Goal: Information Seeking & Learning: Learn about a topic

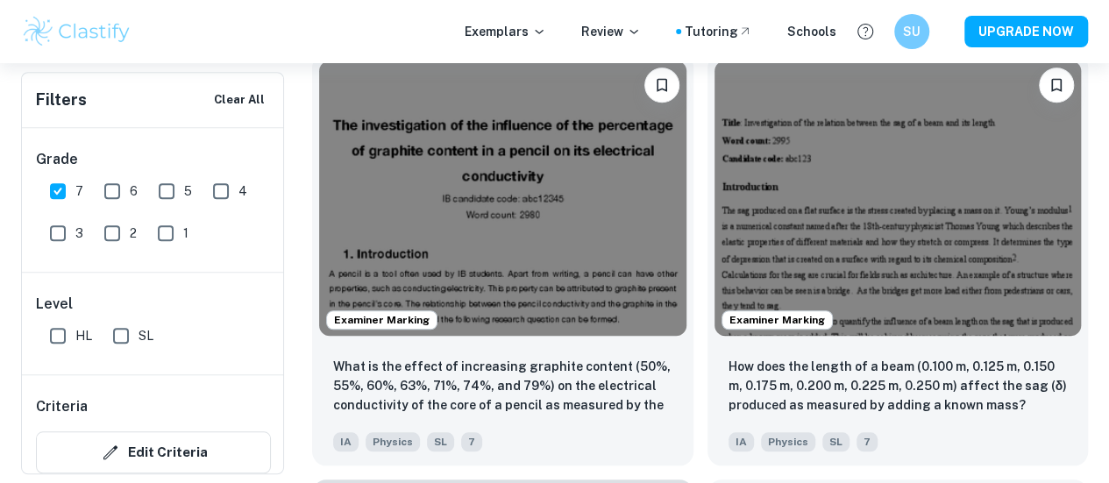
scroll to position [591, 0]
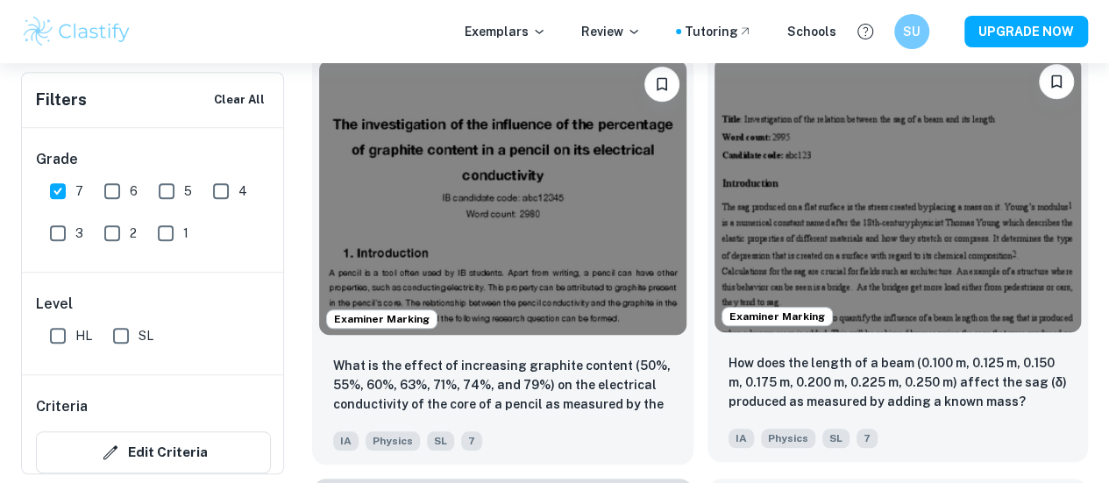
click at [714, 156] on img at bounding box center [897, 194] width 367 height 275
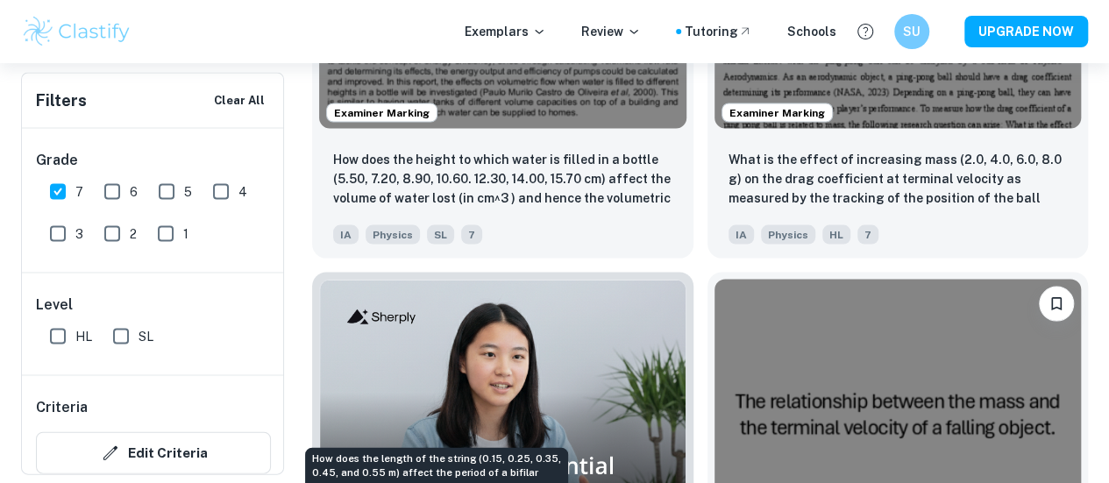
scroll to position [1642, 0]
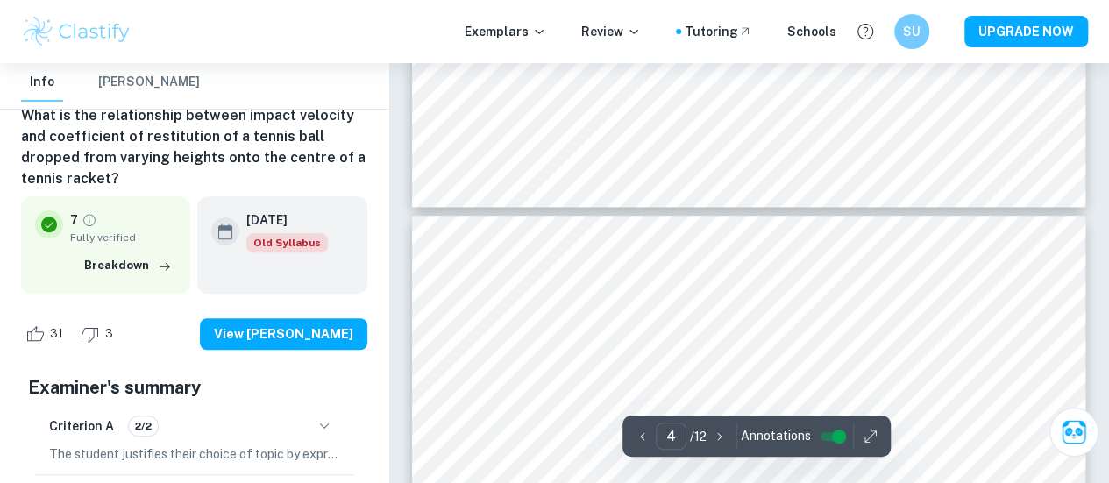
type input "5"
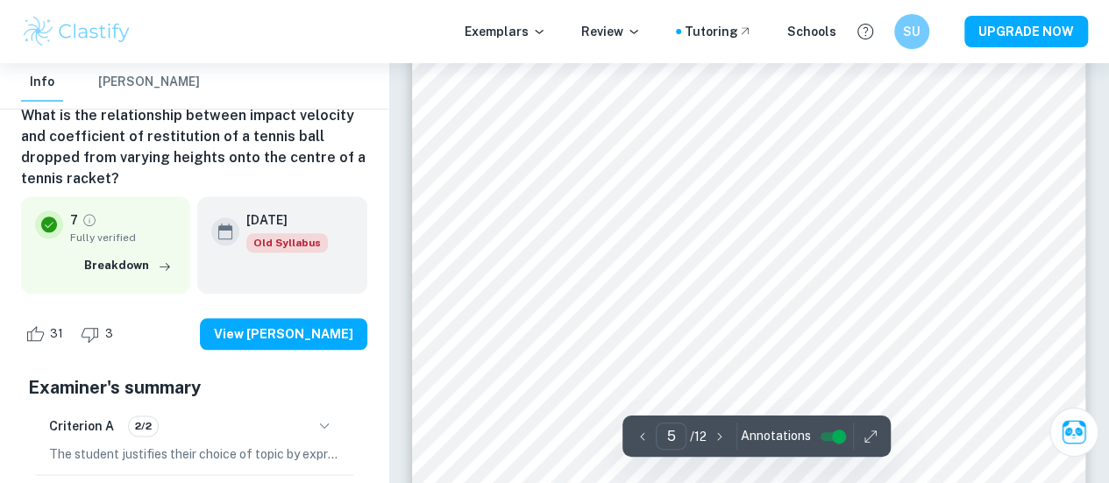
scroll to position [4210, 0]
click at [174, 157] on h6 "What is the relationship between impact velocity and coefficient of restitution…" at bounding box center [194, 147] width 346 height 84
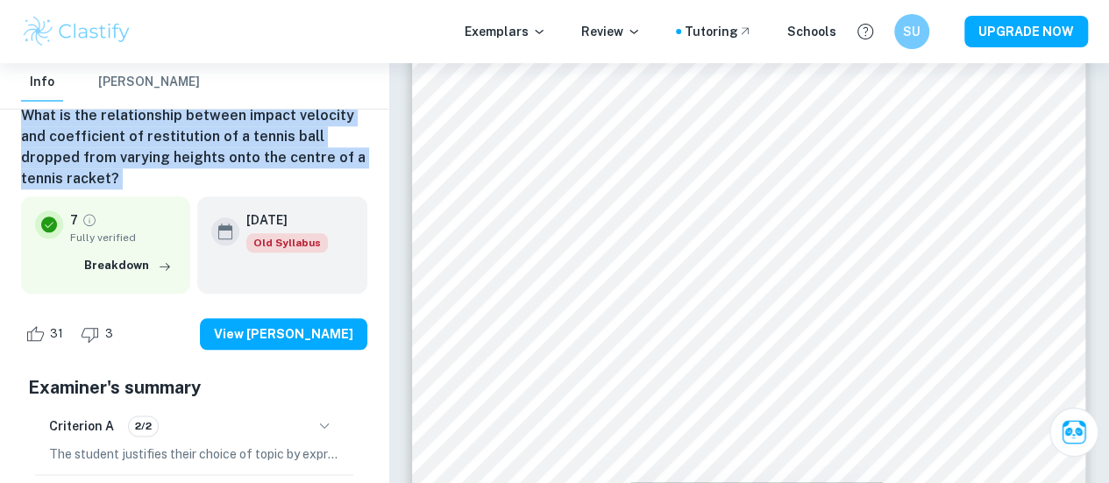
click at [174, 157] on h6 "What is the relationship between impact velocity and coefficient of restitution…" at bounding box center [194, 147] width 346 height 84
copy div "What is the relationship between impact velocity and coefficient of restitution…"
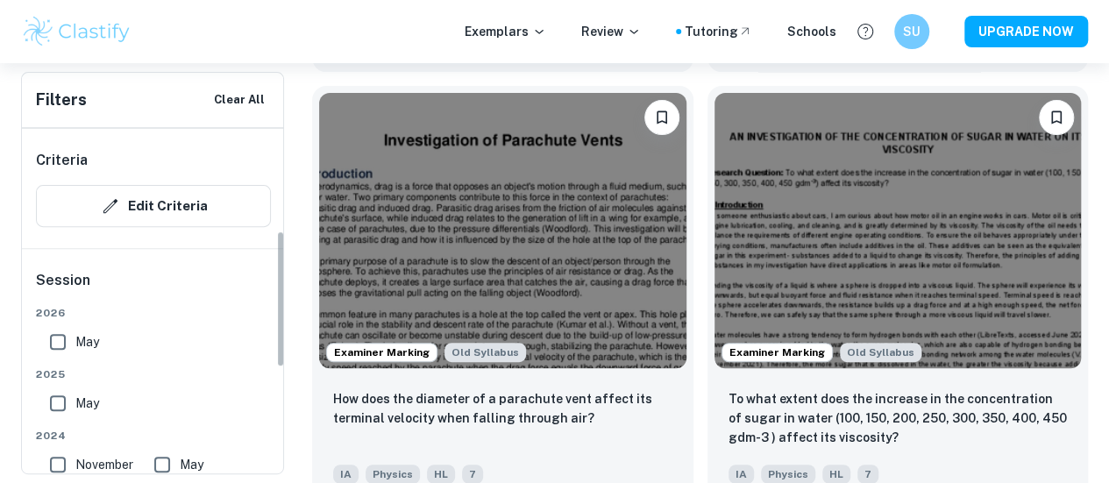
scroll to position [275, 0]
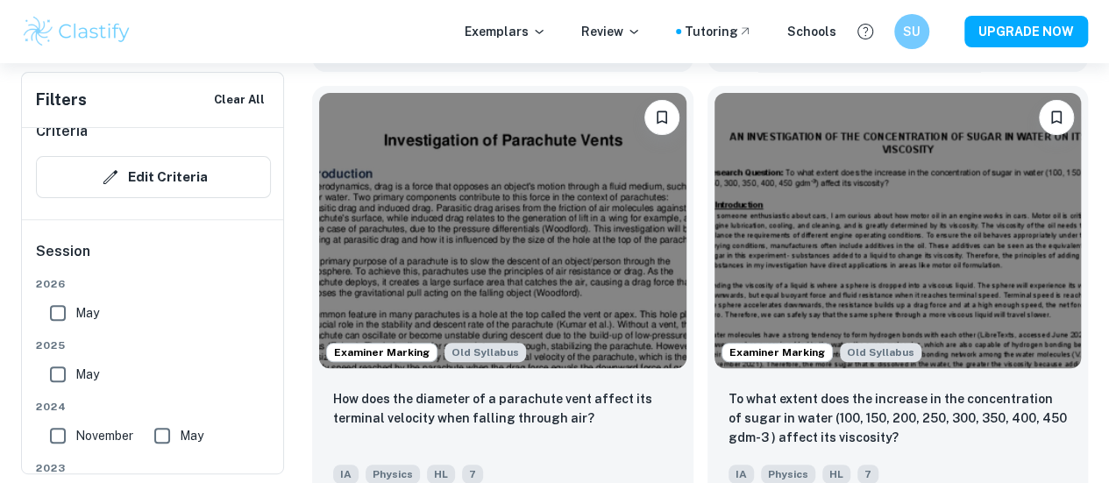
click at [68, 305] on input "May" at bounding box center [57, 312] width 35 height 35
checkbox input "true"
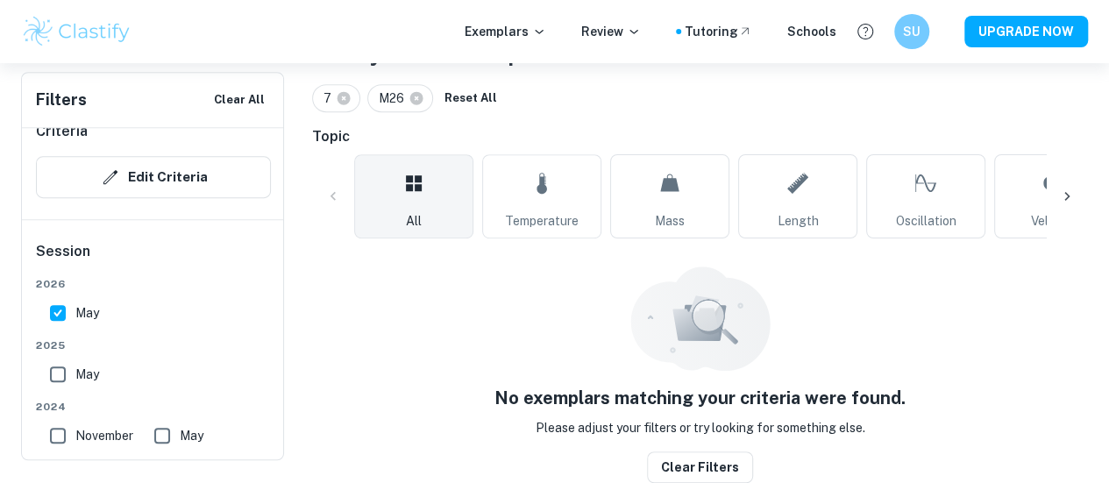
scroll to position [375, 0]
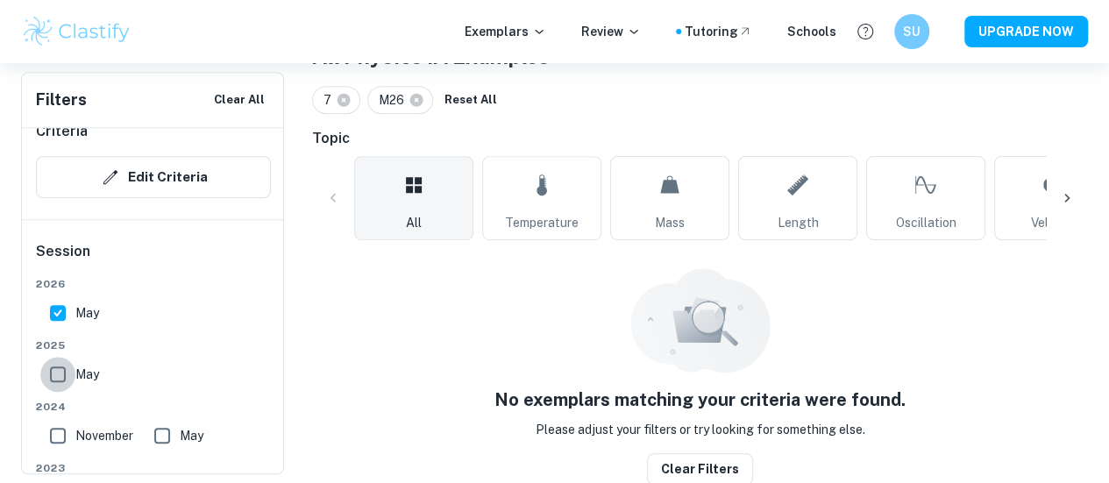
click at [56, 373] on input "May" at bounding box center [57, 374] width 35 height 35
checkbox input "true"
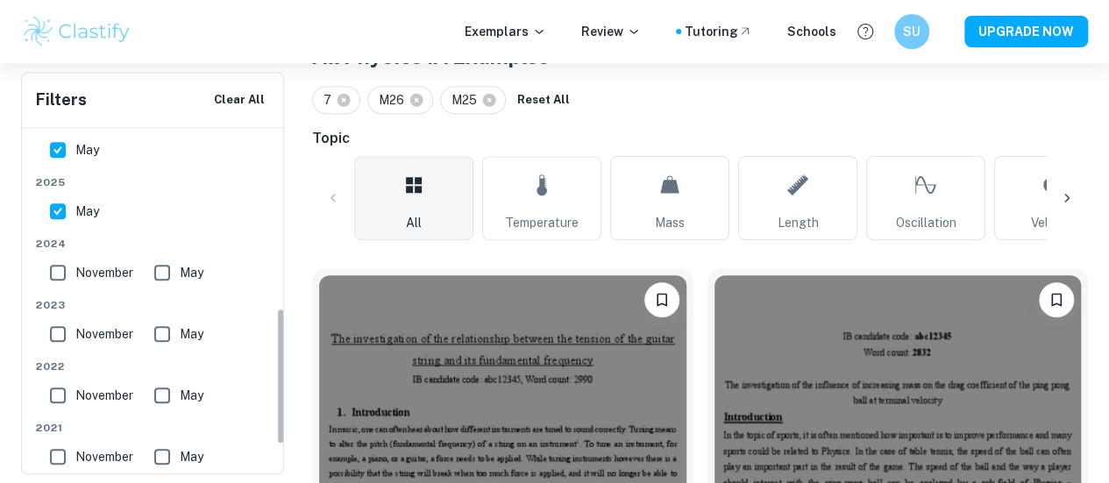
scroll to position [452, 0]
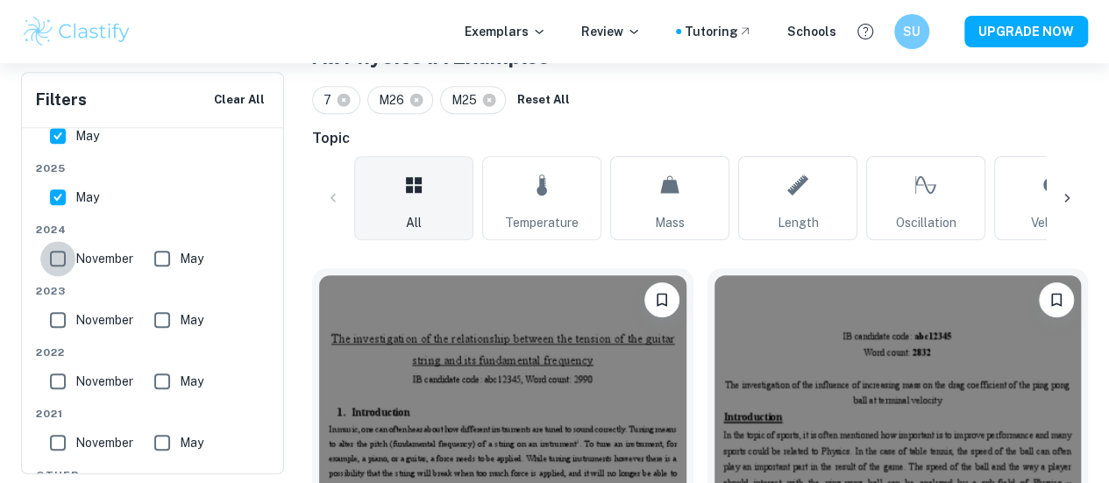
click at [53, 269] on input "November" at bounding box center [57, 258] width 35 height 35
checkbox input "true"
click at [170, 255] on input "May" at bounding box center [162, 258] width 35 height 35
checkbox input "true"
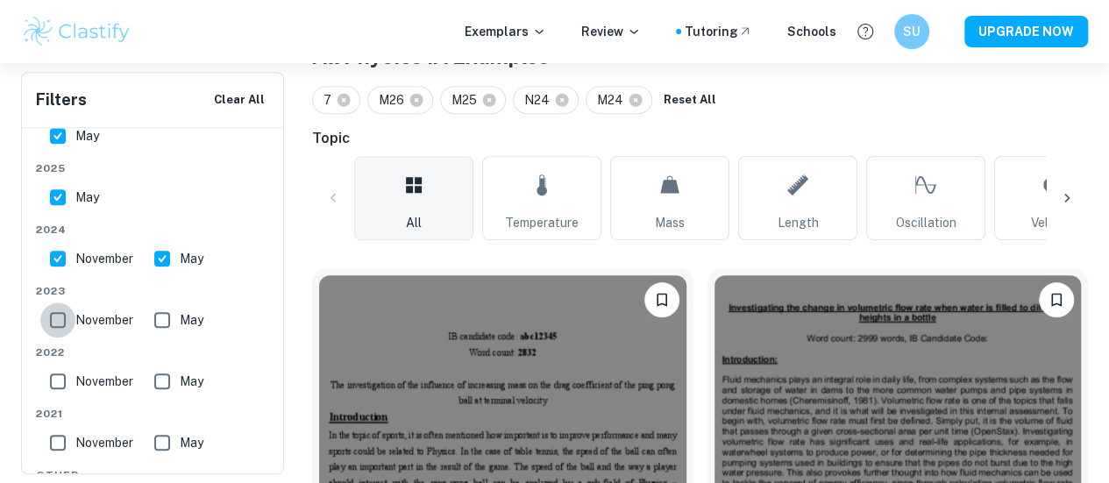
click at [57, 322] on input "November" at bounding box center [57, 319] width 35 height 35
checkbox input "true"
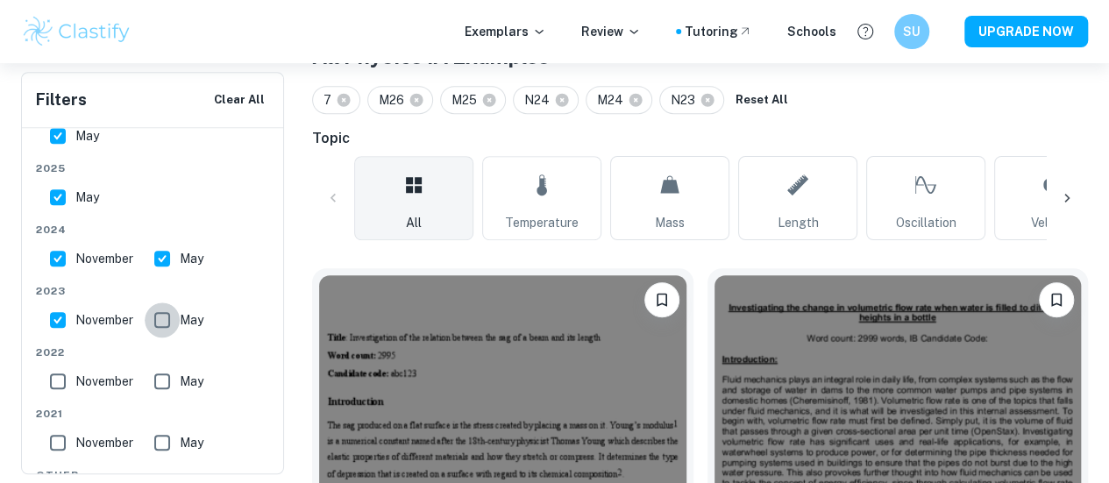
click at [165, 323] on input "May" at bounding box center [162, 319] width 35 height 35
checkbox input "true"
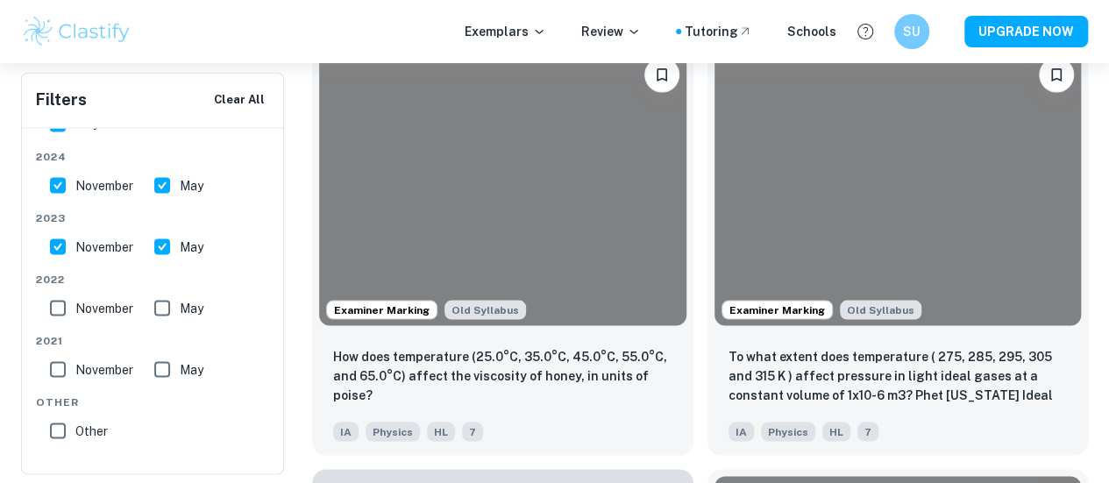
scroll to position [4857, 0]
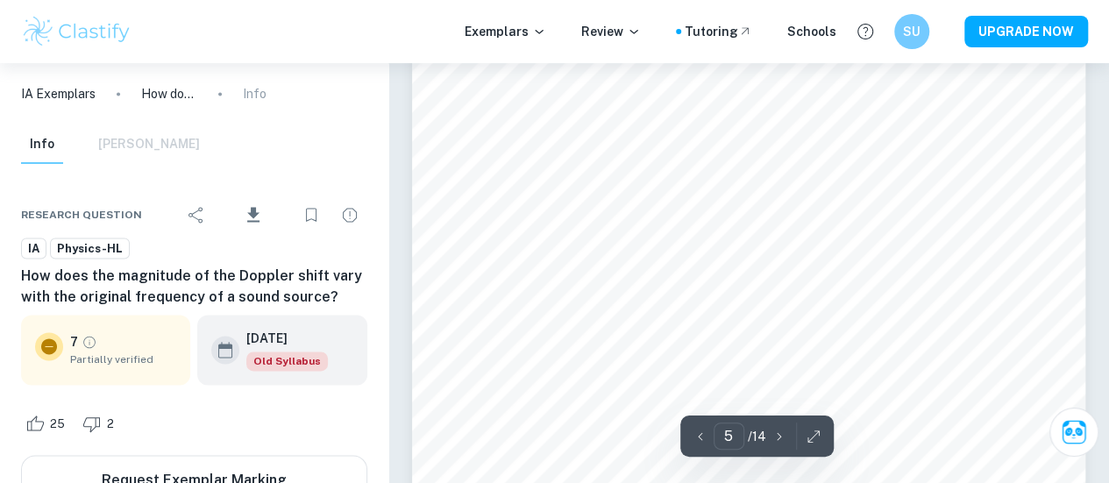
type input "6"
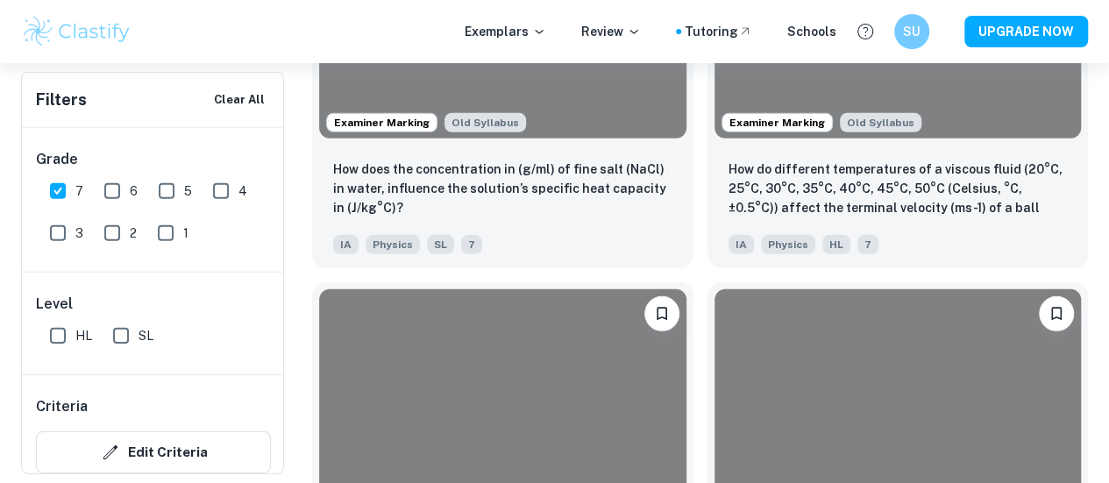
scroll to position [5898, 0]
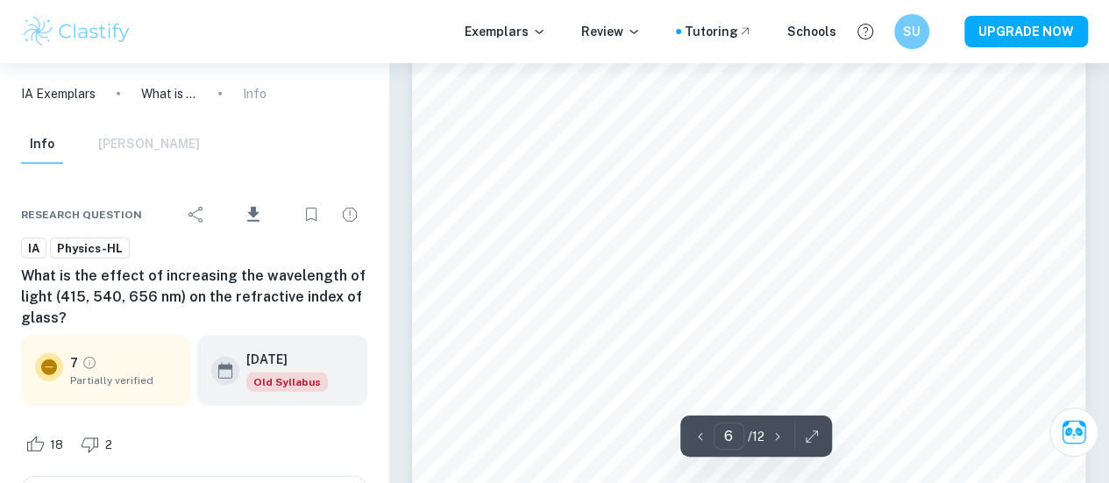
scroll to position [5557, 0]
type input "12"
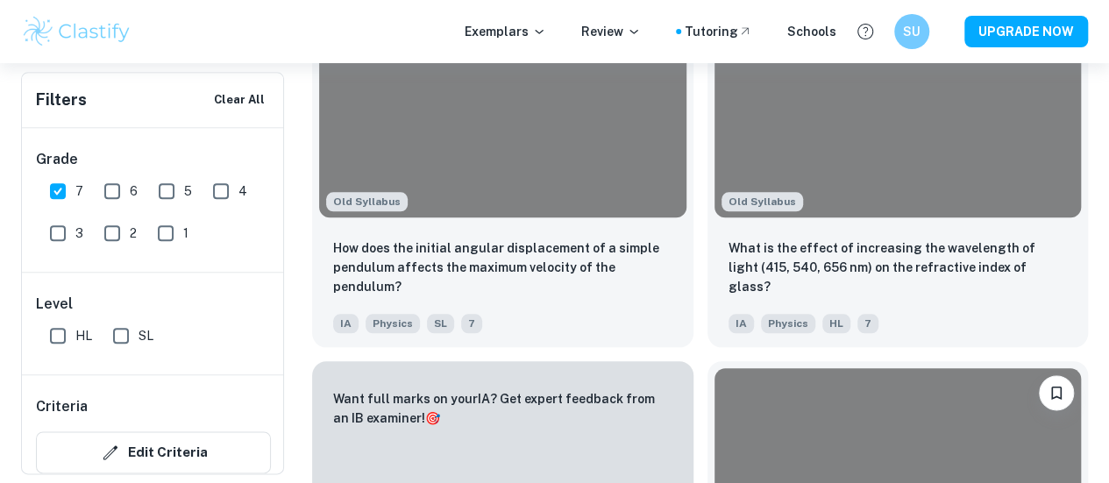
scroll to position [7521, 0]
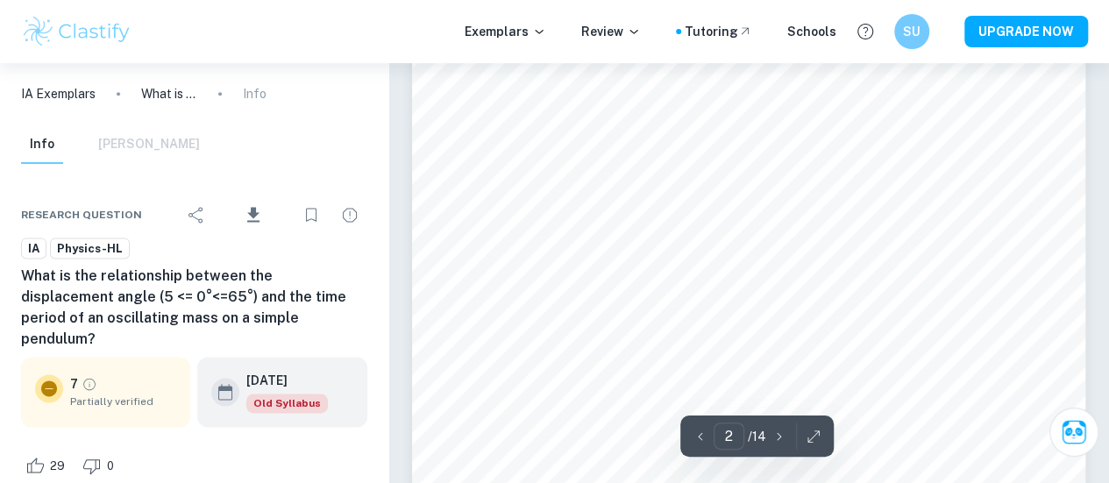
scroll to position [1102, 0]
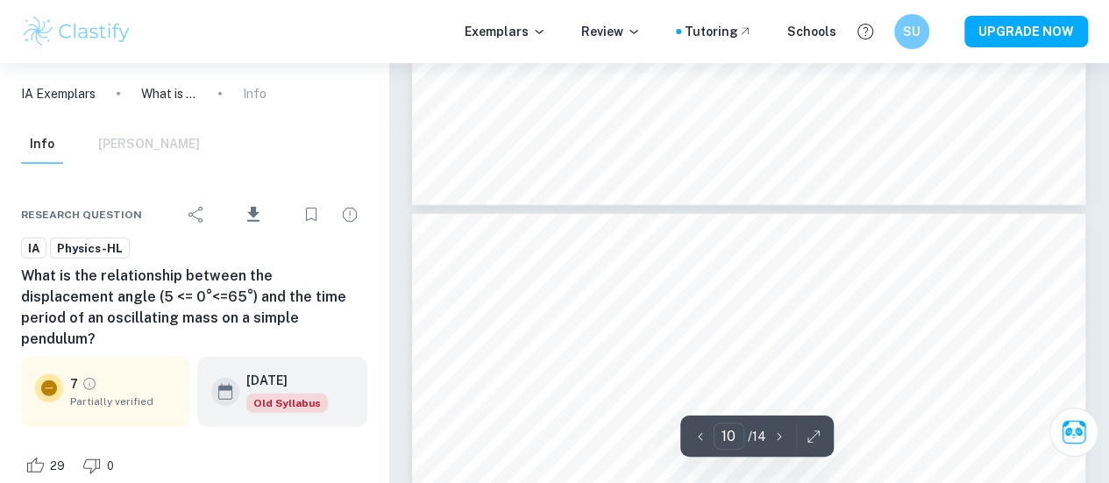
type input "11"
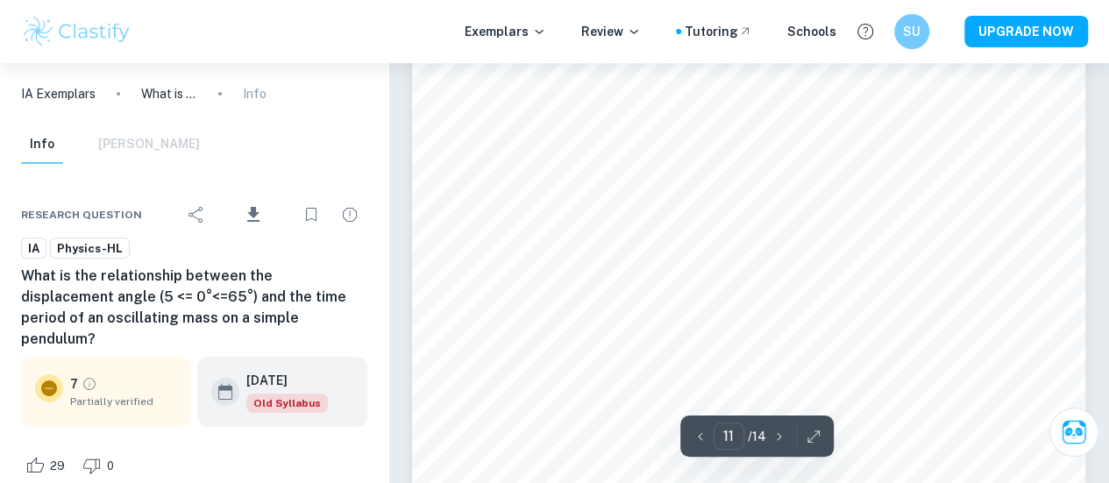
scroll to position [9584, 0]
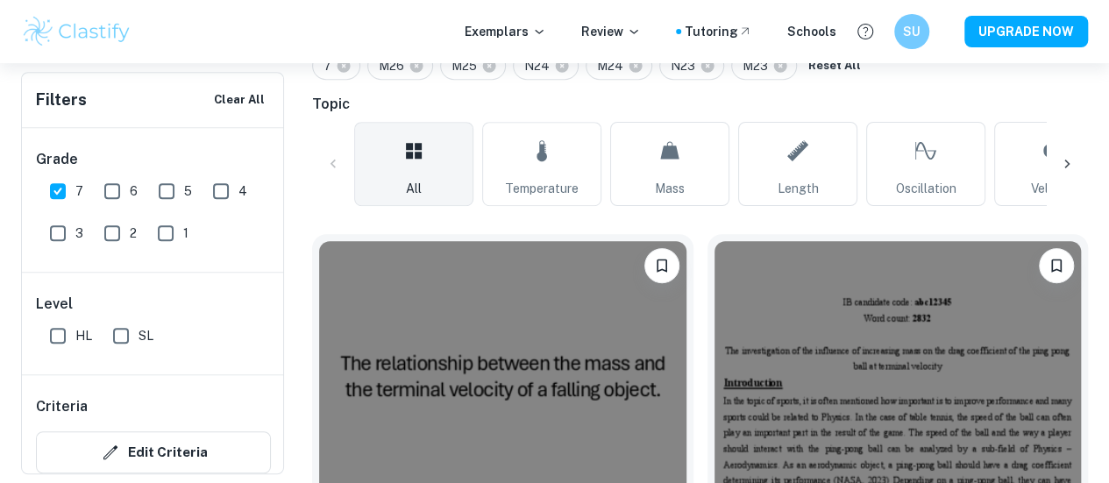
scroll to position [422, 0]
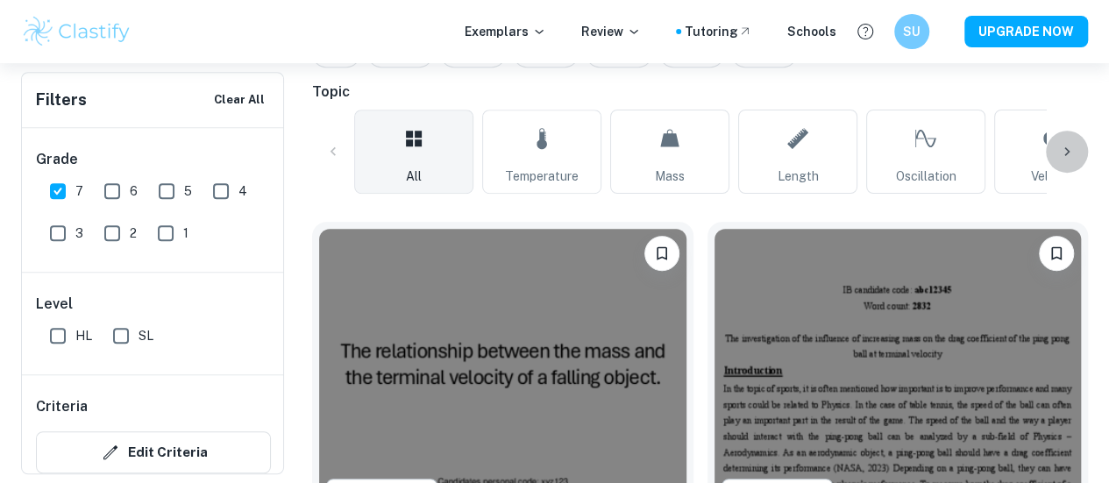
click at [1066, 153] on icon at bounding box center [1067, 152] width 18 height 18
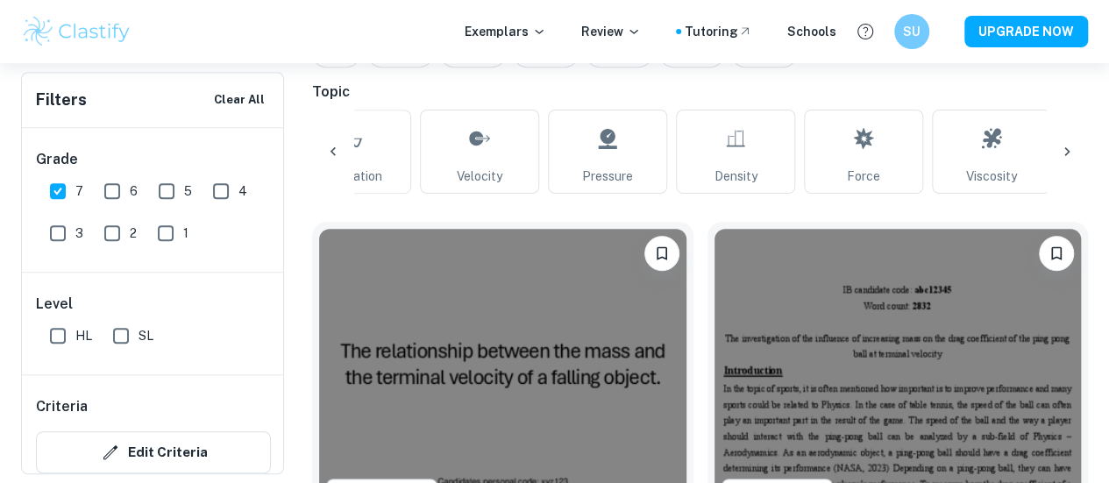
scroll to position [0, 592]
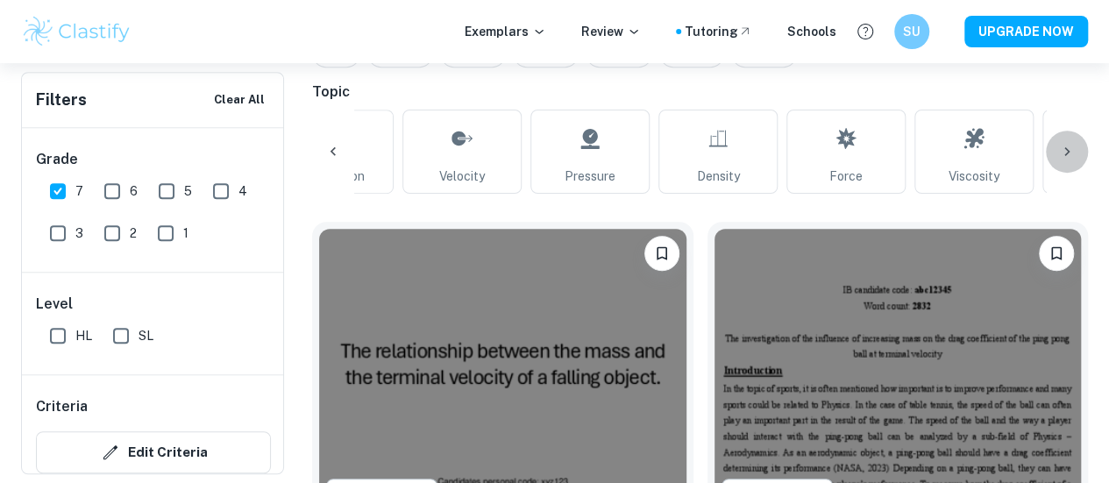
click at [1061, 146] on icon at bounding box center [1067, 152] width 18 height 18
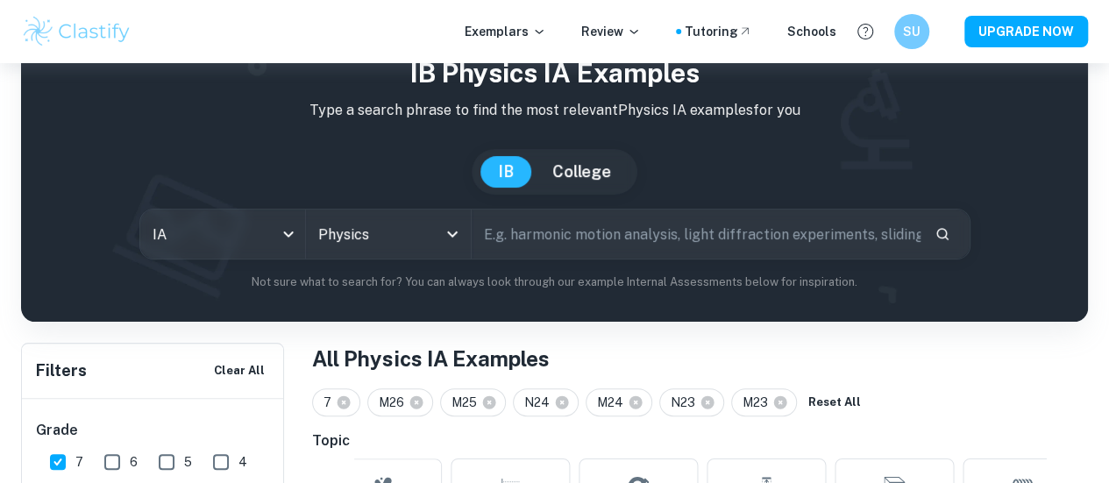
scroll to position [69, 0]
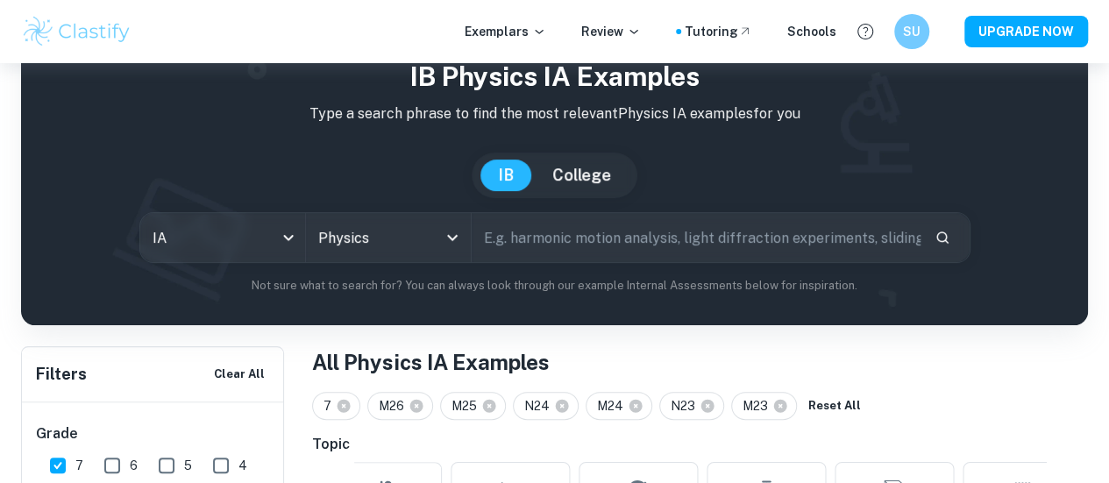
click at [568, 244] on input "text" at bounding box center [695, 237] width 449 height 49
type input "torque"
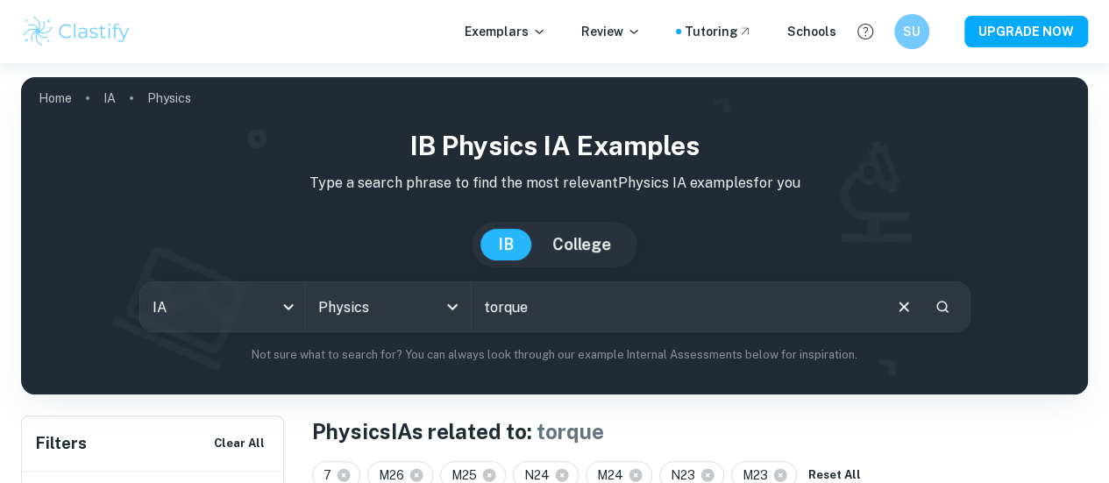
scroll to position [500, 0]
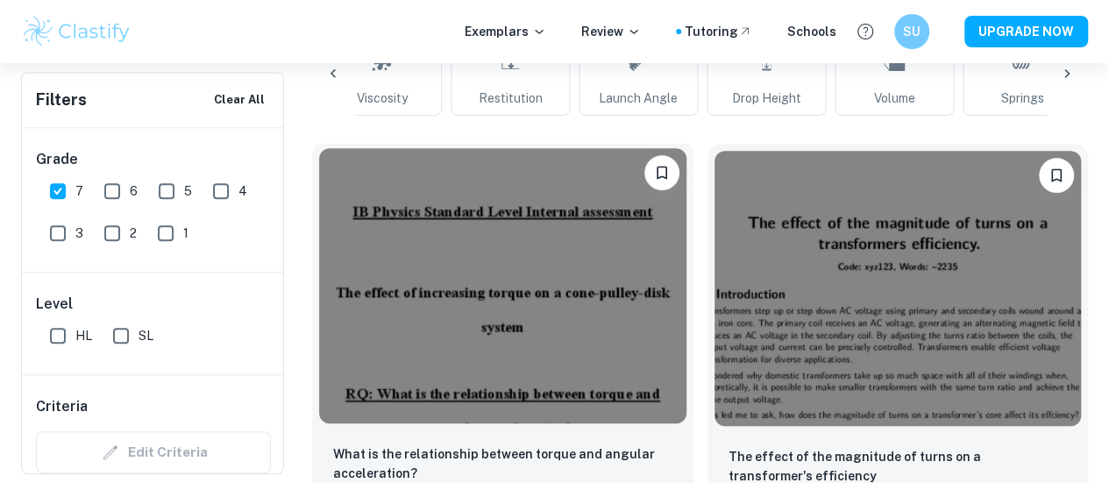
click at [457, 298] on img at bounding box center [502, 285] width 367 height 275
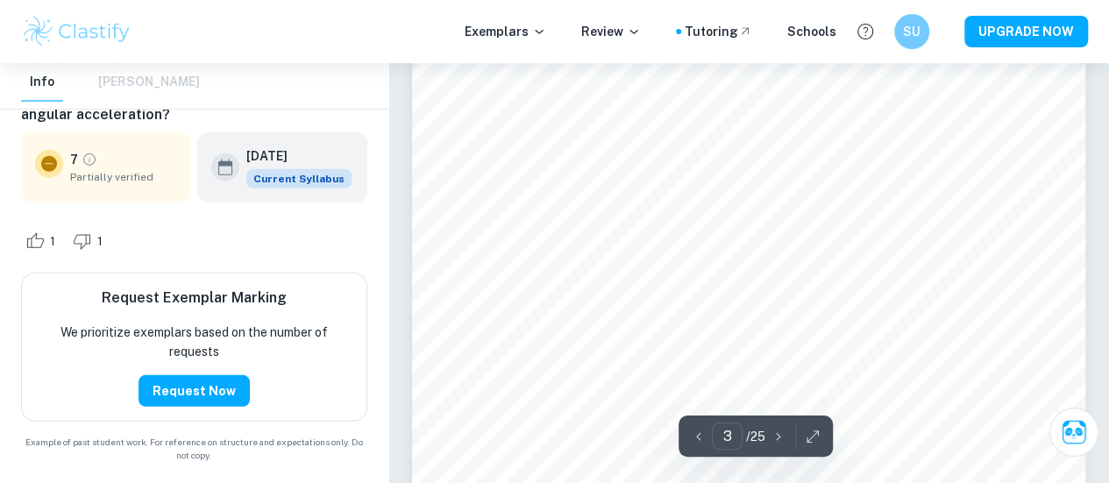
scroll to position [2406, 0]
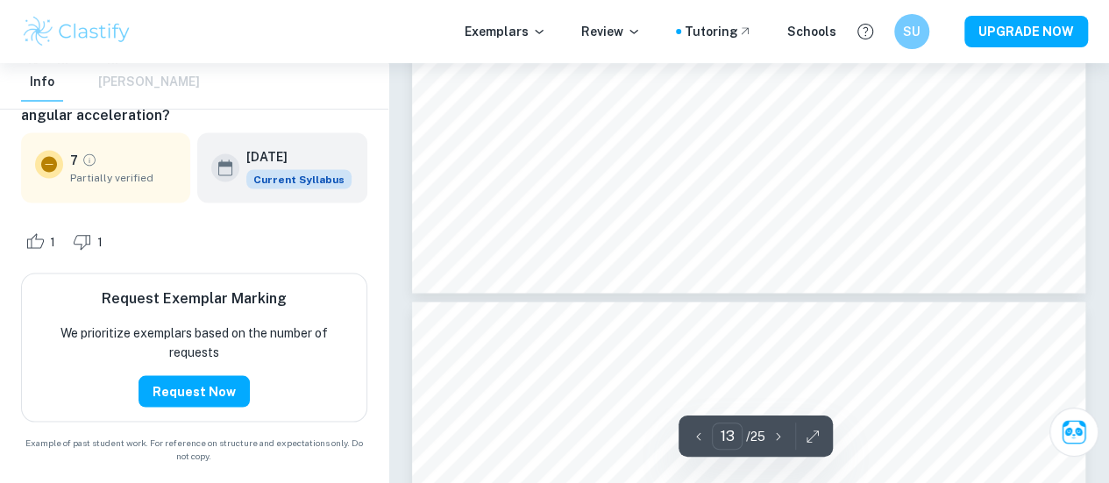
type input "14"
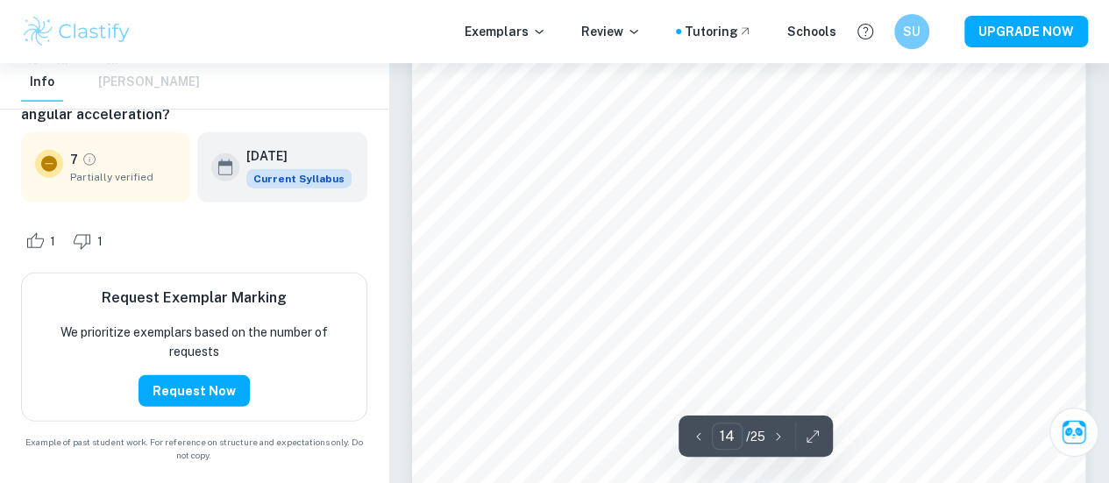
scroll to position [12190, 0]
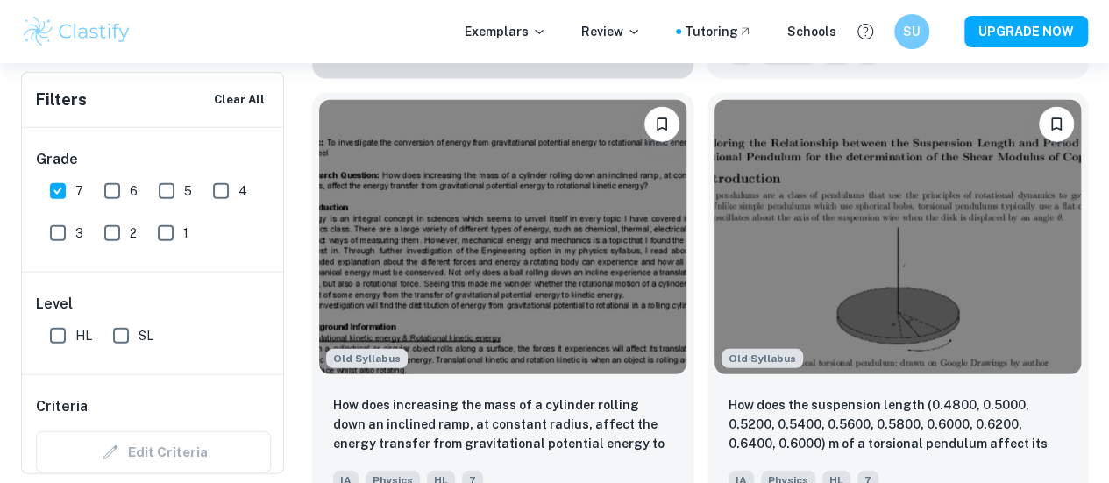
scroll to position [2257, 0]
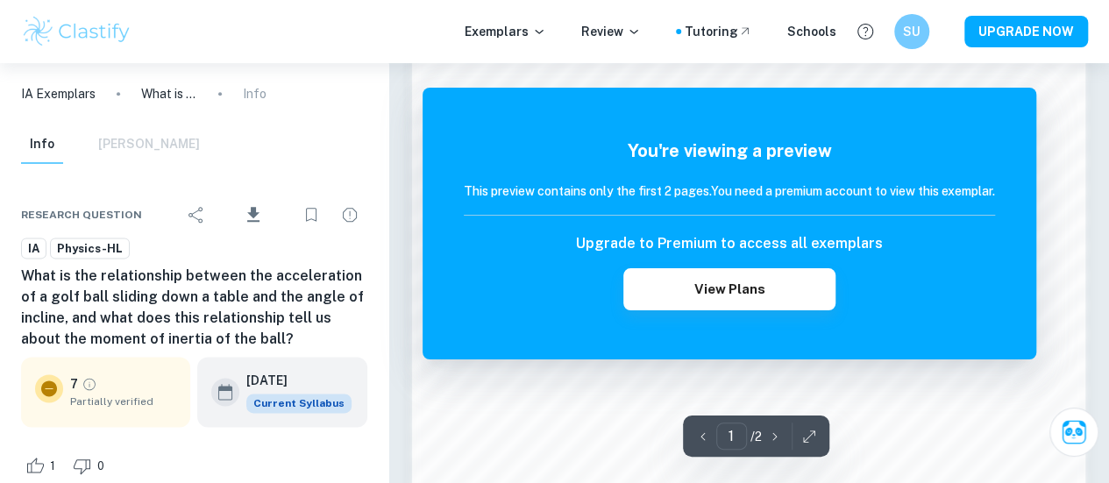
scroll to position [1024, 0]
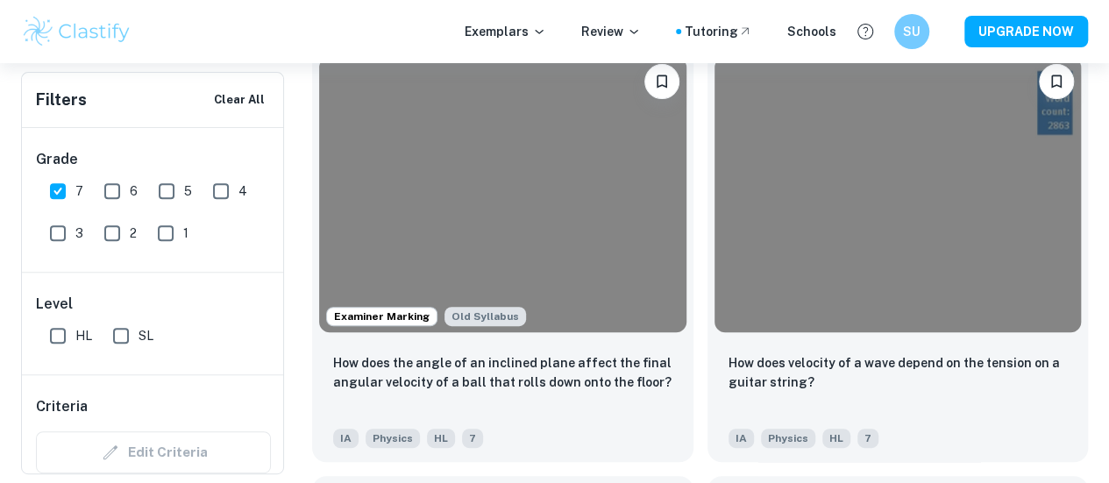
scroll to position [3613, 0]
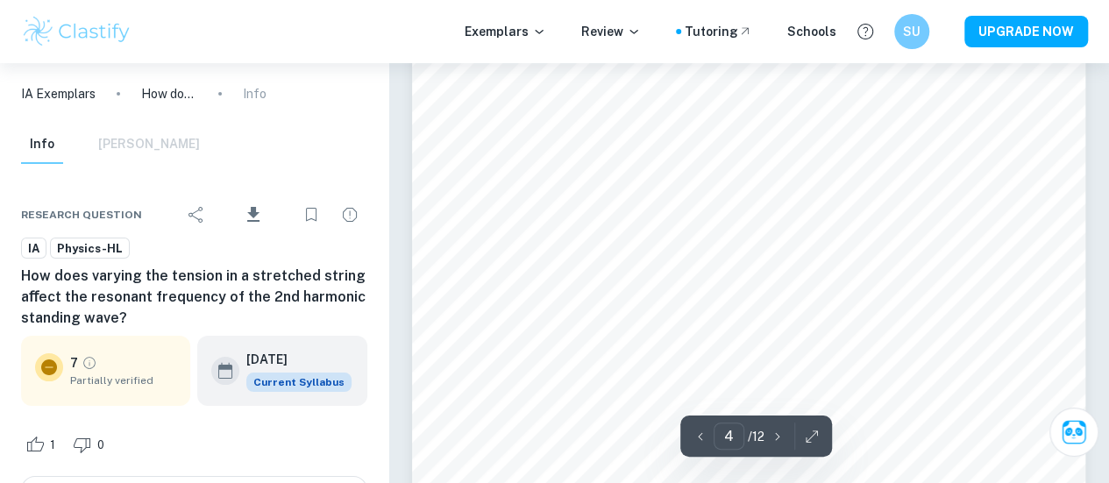
scroll to position [3208, 0]
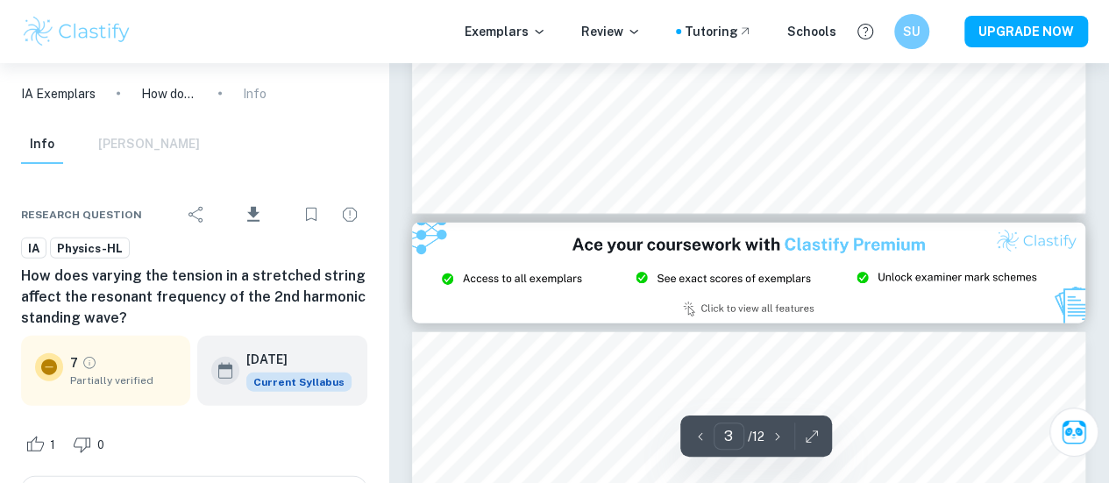
type input "2"
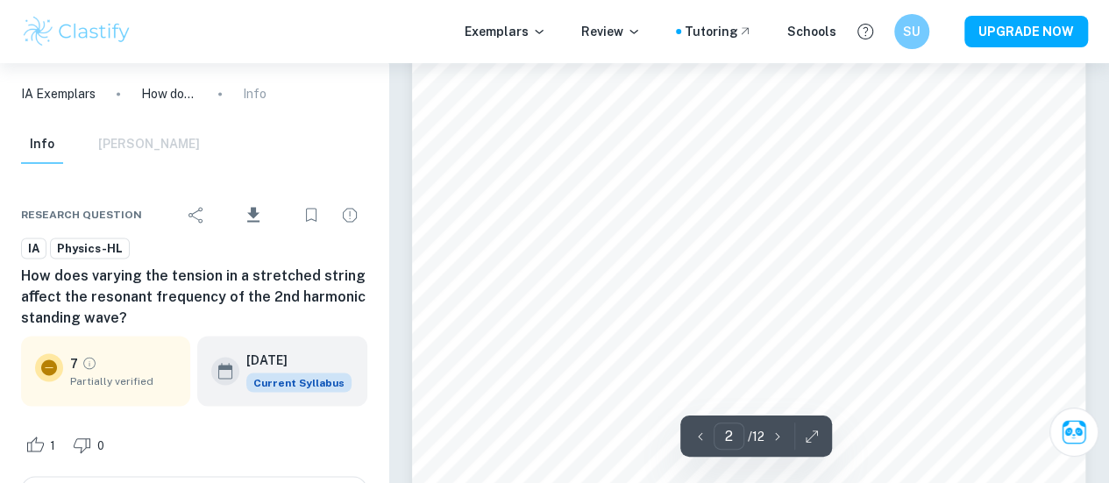
scroll to position [1308, 0]
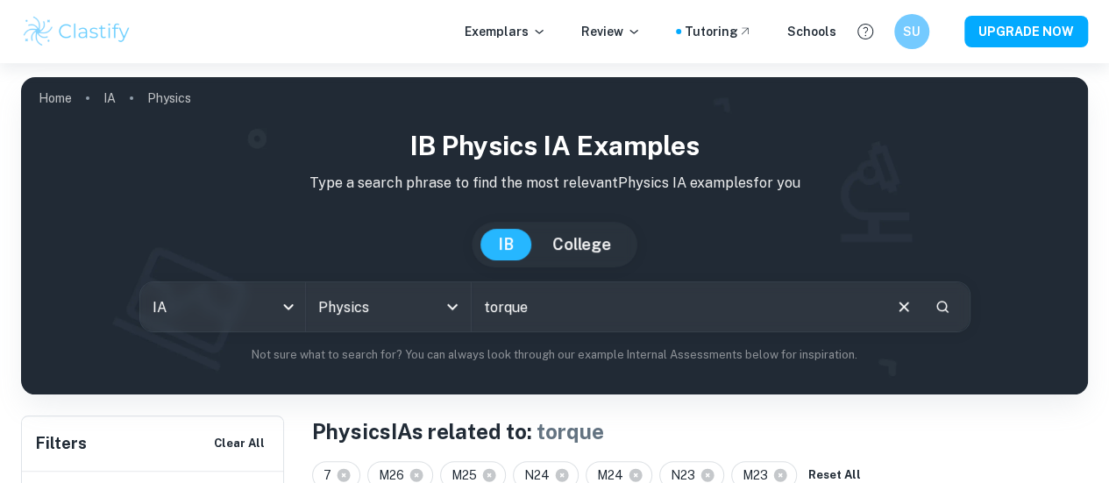
click at [552, 318] on input "torque" at bounding box center [675, 306] width 408 height 49
type input "tennis"
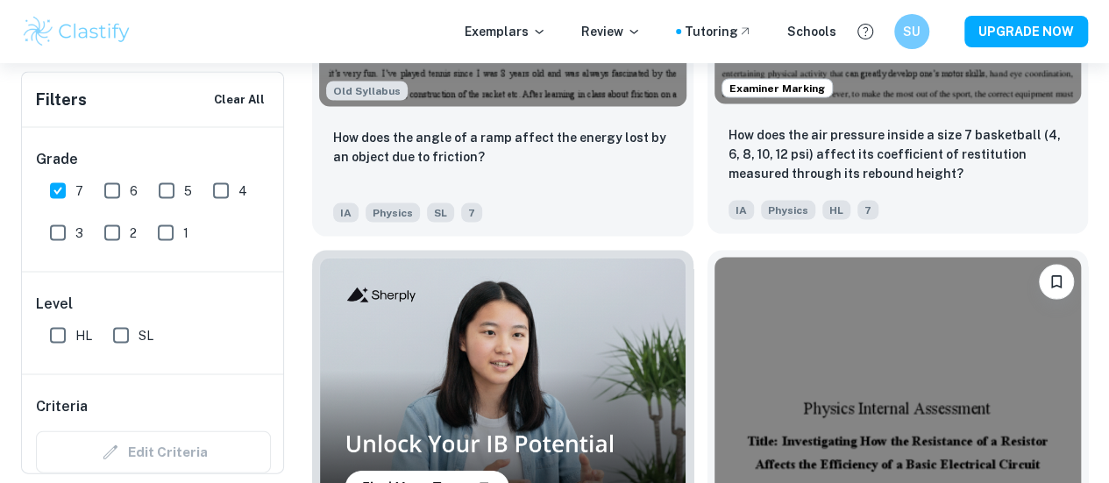
scroll to position [1642, 0]
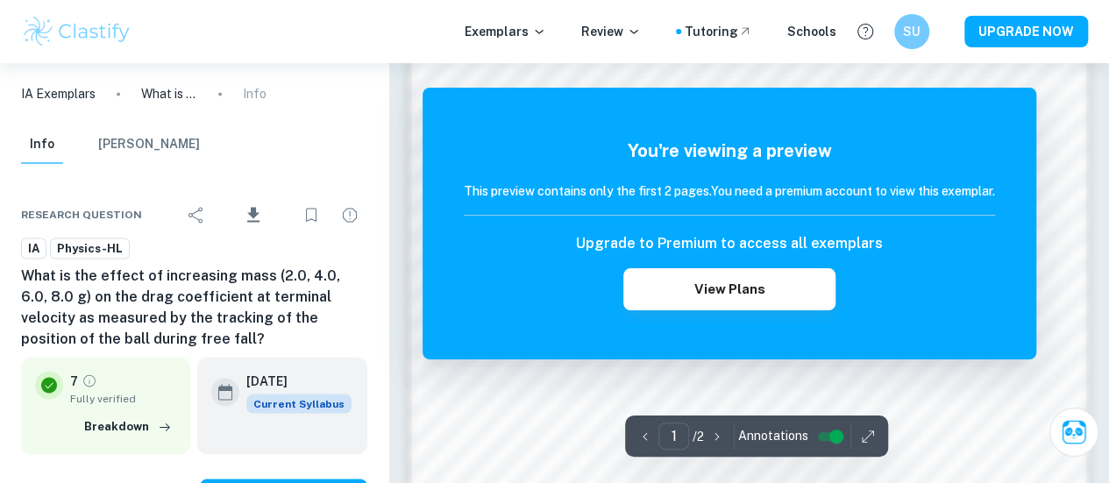
scroll to position [1630, 0]
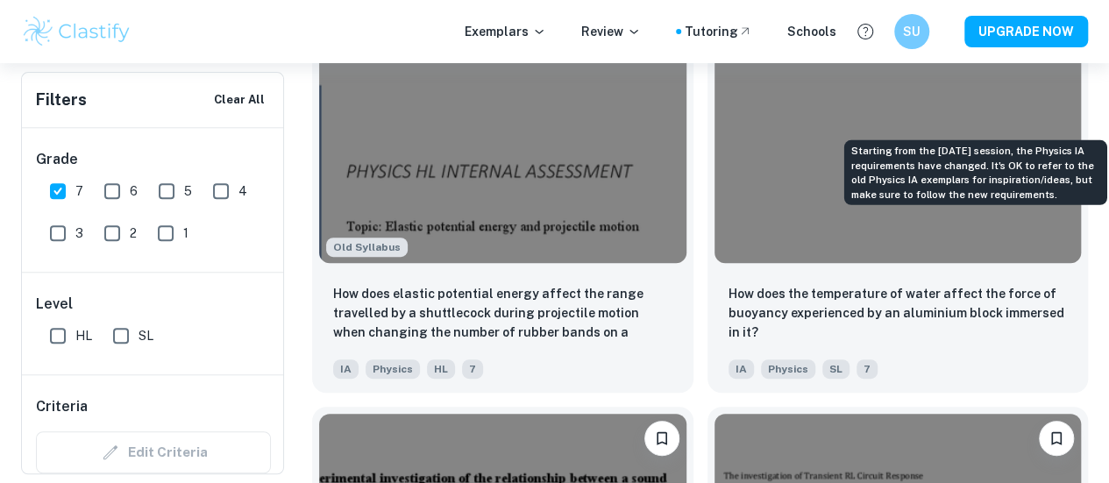
scroll to position [3645, 0]
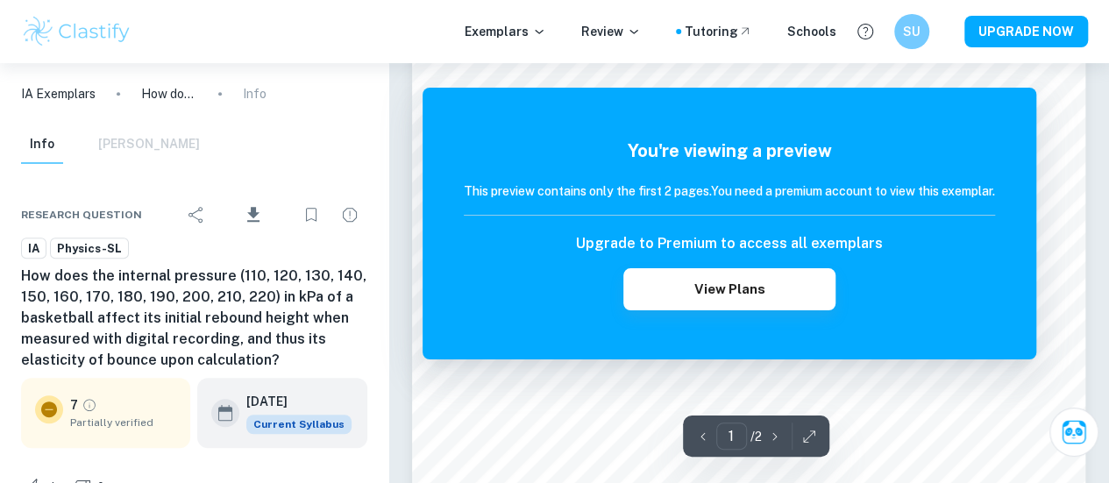
scroll to position [402, 0]
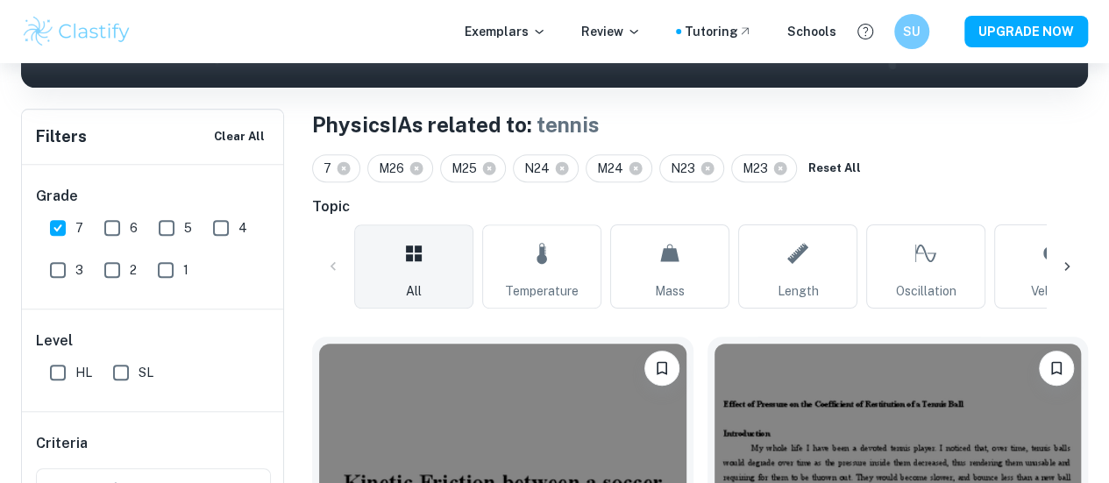
scroll to position [360, 0]
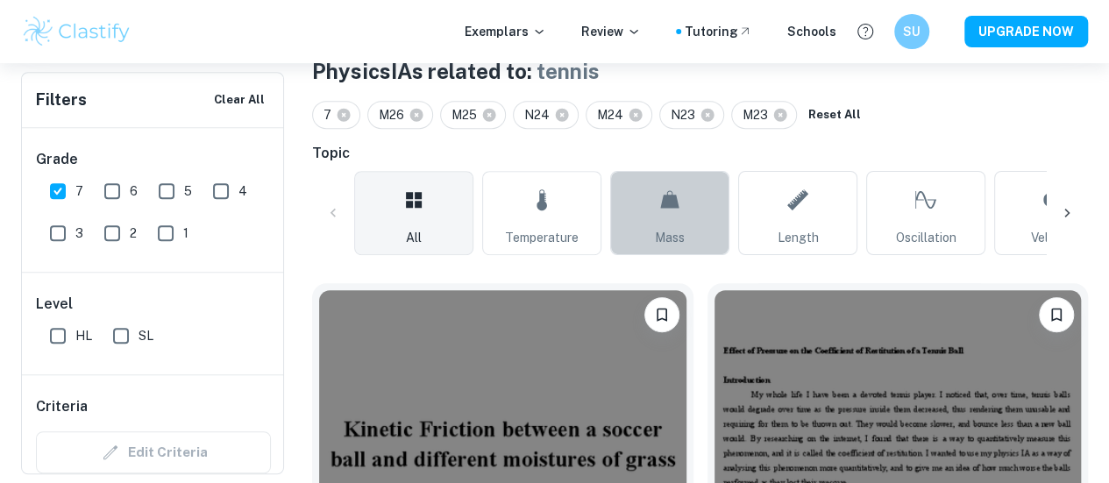
click at [663, 209] on icon at bounding box center [669, 200] width 21 height 42
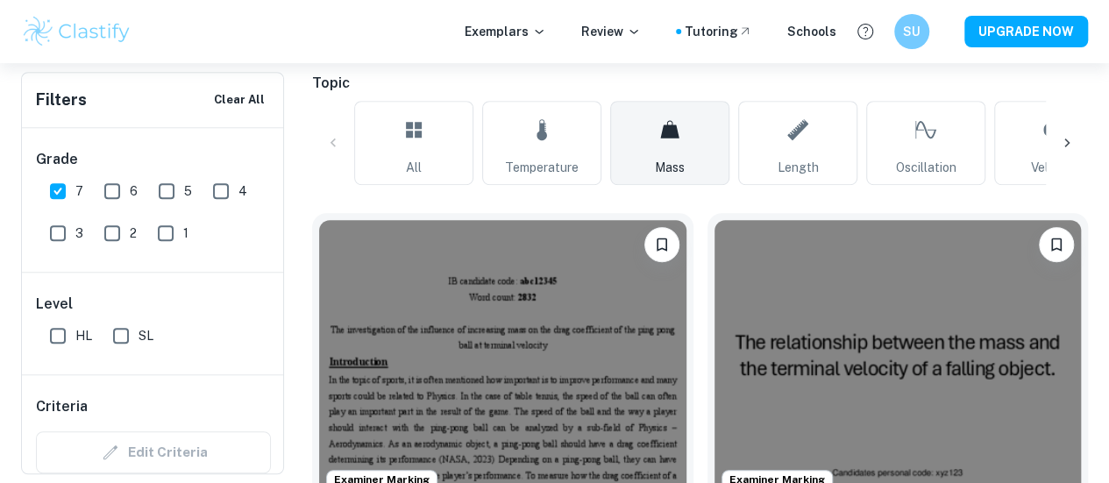
scroll to position [432, 0]
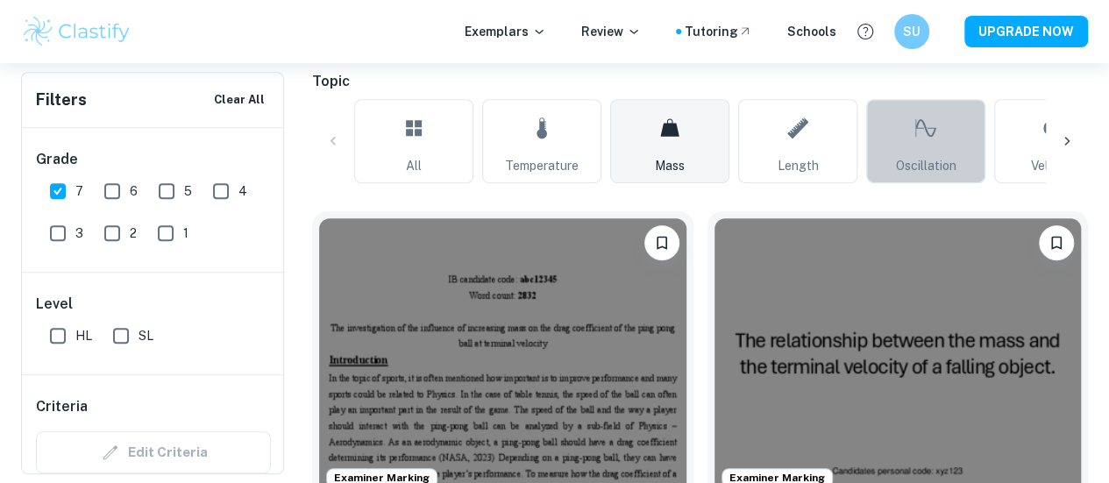
click at [895, 148] on link "Oscillation" at bounding box center [925, 141] width 119 height 84
type input "Oscillation"
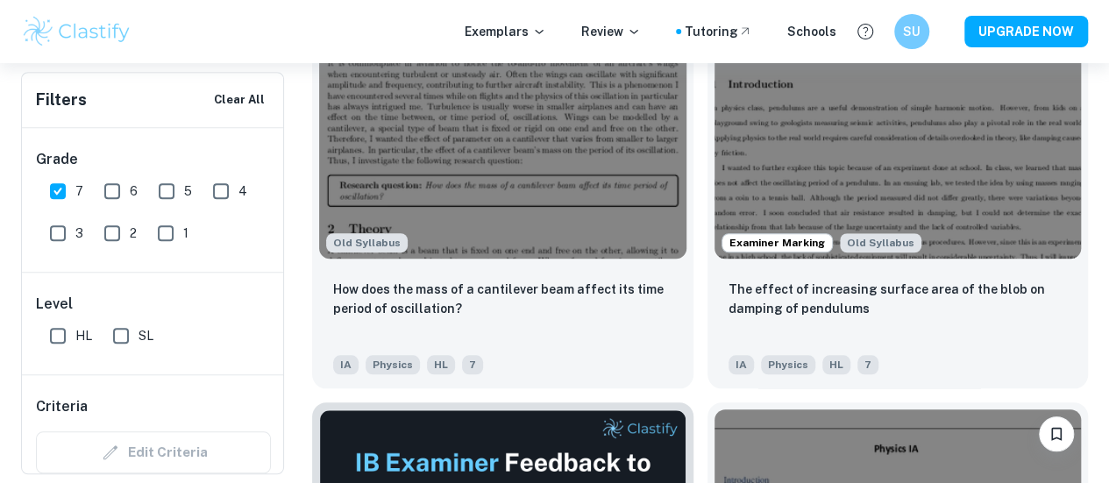
scroll to position [663, 0]
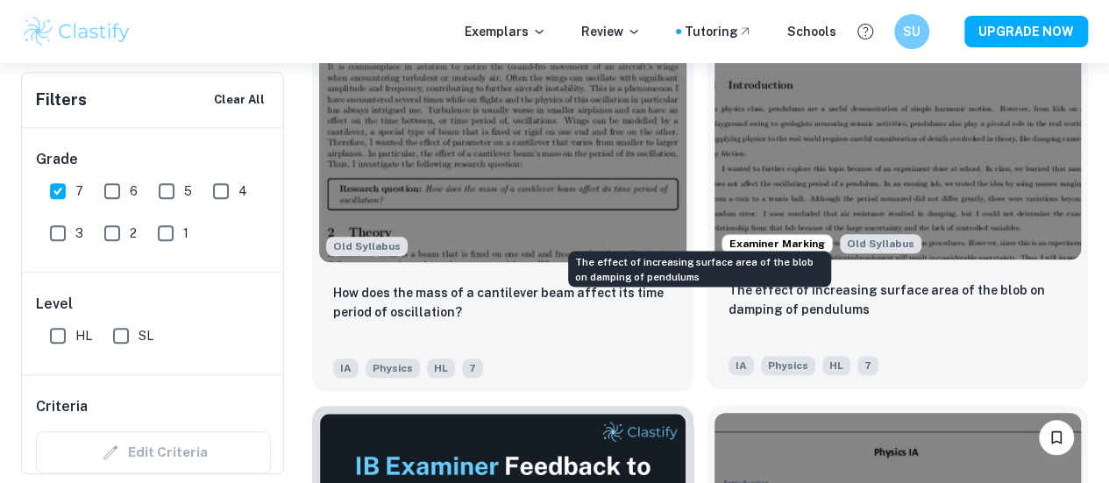
click at [728, 280] on p "The effect of increasing surface area of the blob on damping of pendulums" at bounding box center [897, 299] width 339 height 39
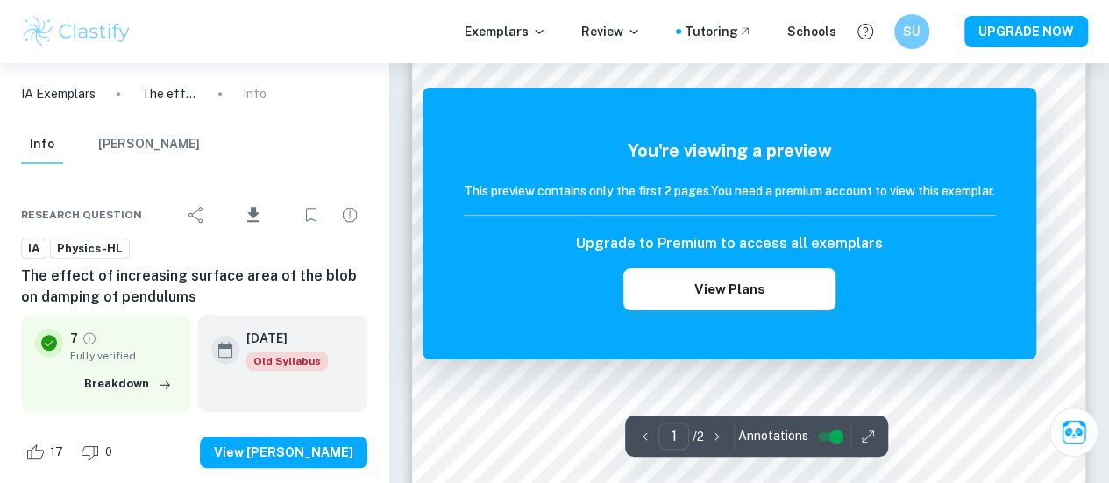
scroll to position [550, 0]
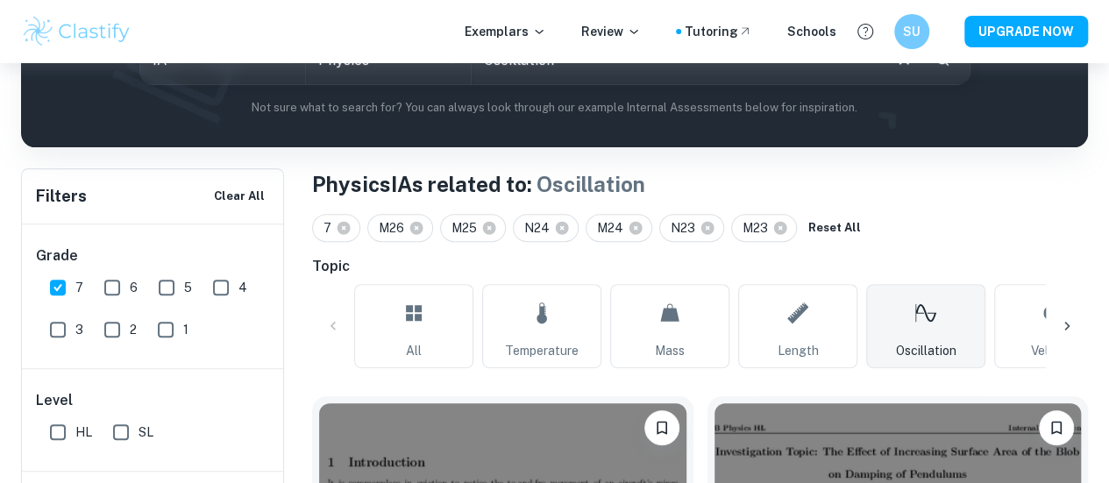
scroll to position [265, 0]
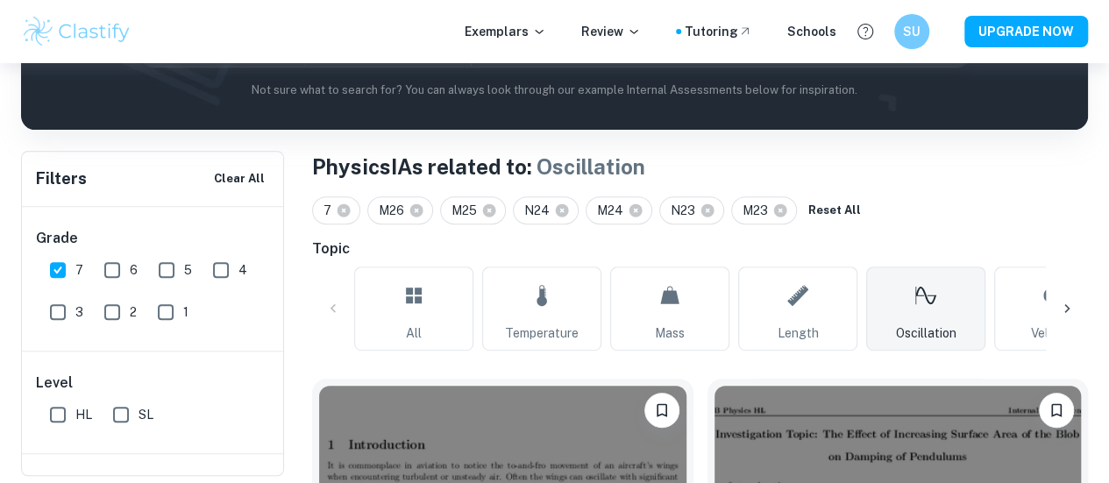
click at [1063, 304] on icon at bounding box center [1067, 309] width 18 height 18
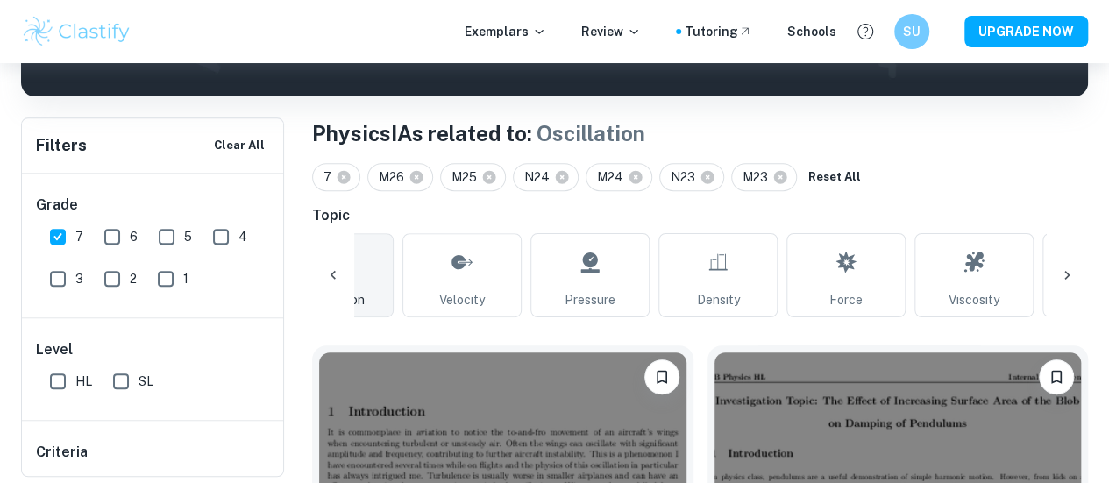
scroll to position [299, 0]
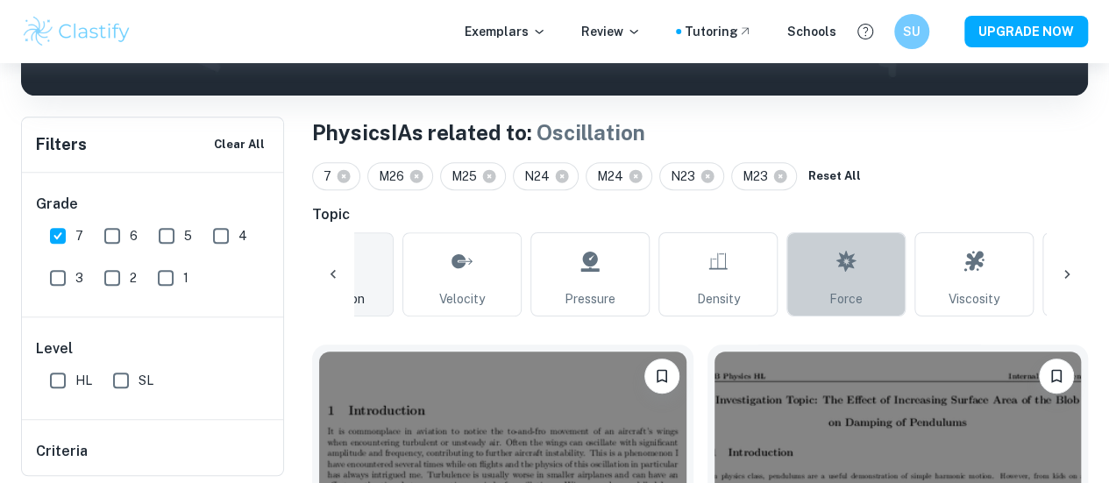
click at [845, 291] on span "Force" at bounding box center [845, 298] width 33 height 19
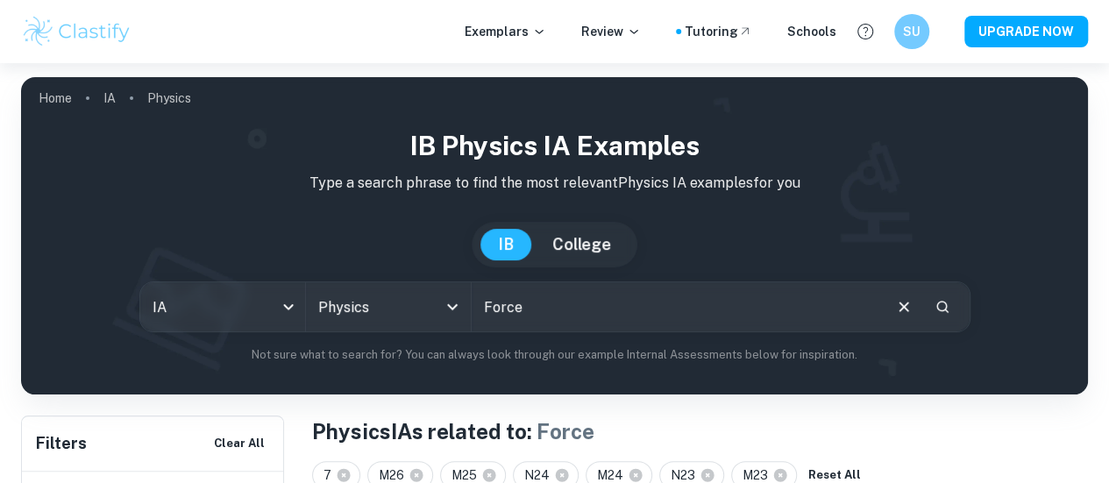
click at [585, 313] on input "Force" at bounding box center [675, 306] width 408 height 49
type input "angular"
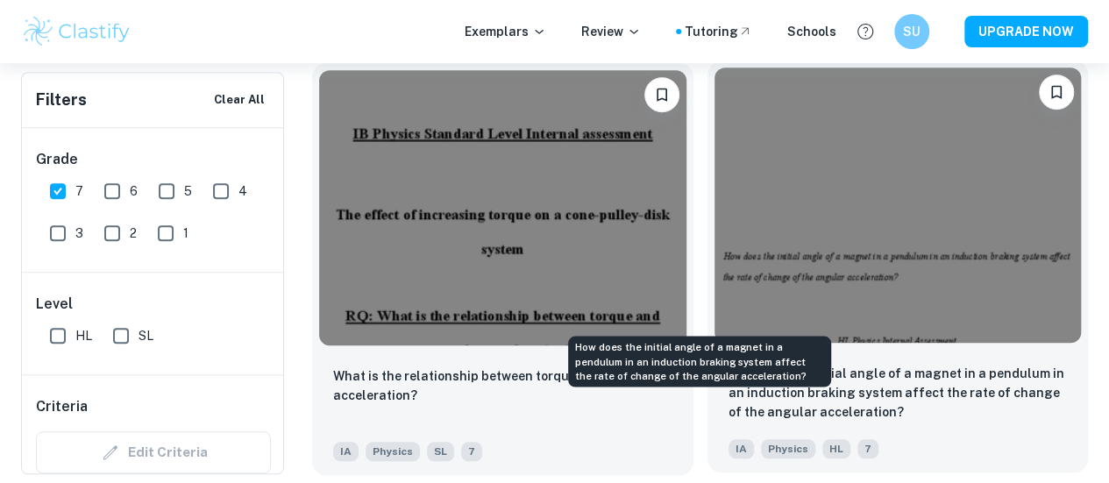
scroll to position [579, 0]
click at [728, 365] on p "How does the initial angle of a magnet in a pendulum in an induction braking sy…" at bounding box center [897, 394] width 339 height 58
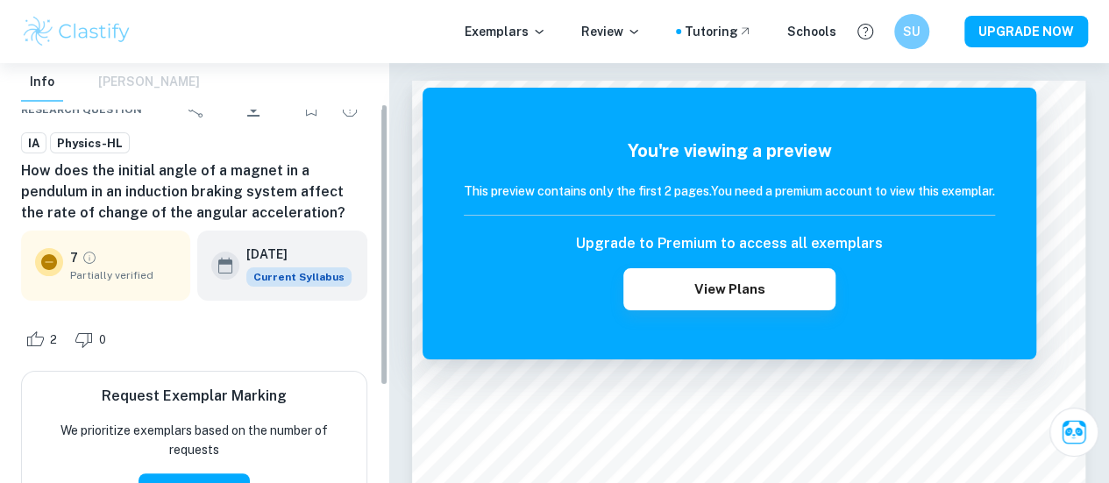
scroll to position [11, 0]
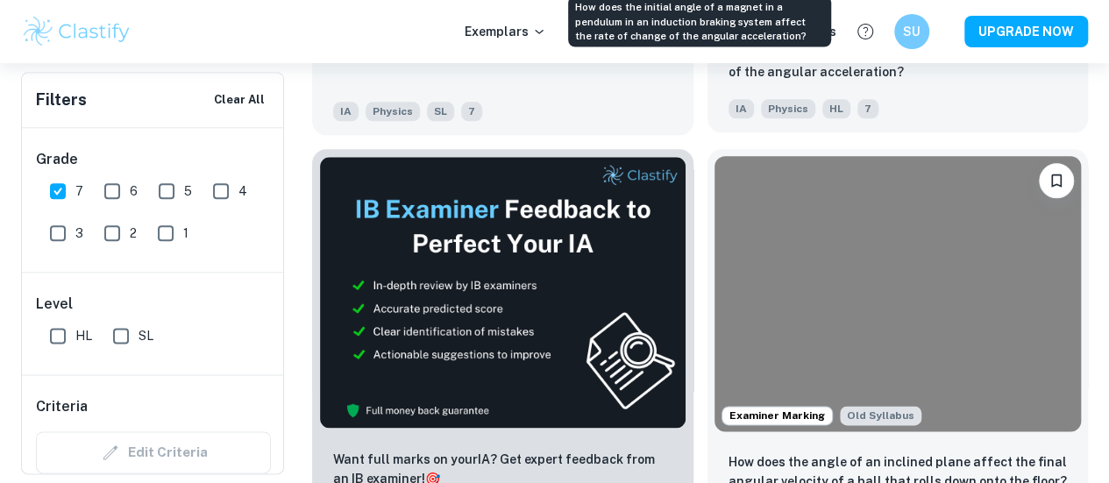
scroll to position [925, 0]
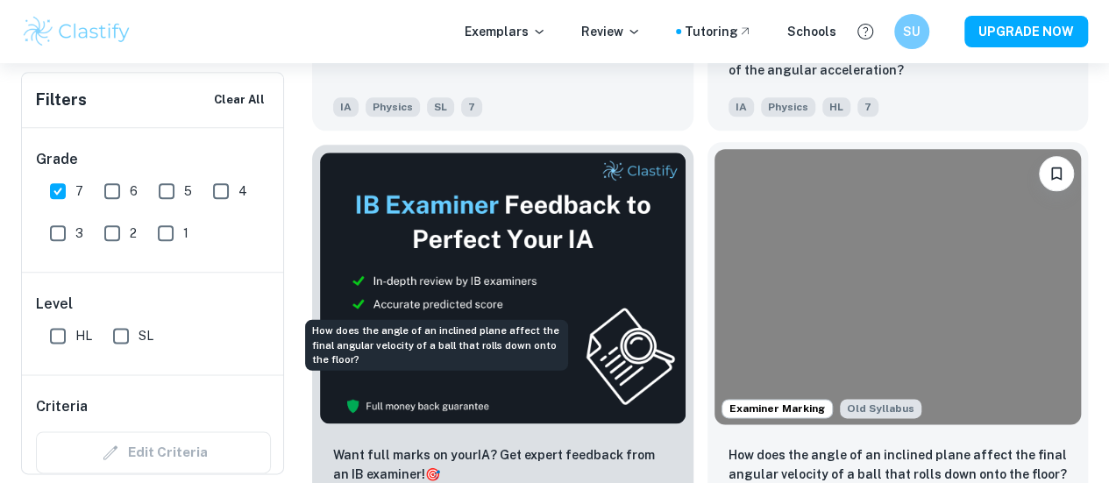
click at [728, 445] on p "How does the angle of an inclined plane affect the final angular velocity of a …" at bounding box center [897, 464] width 339 height 39
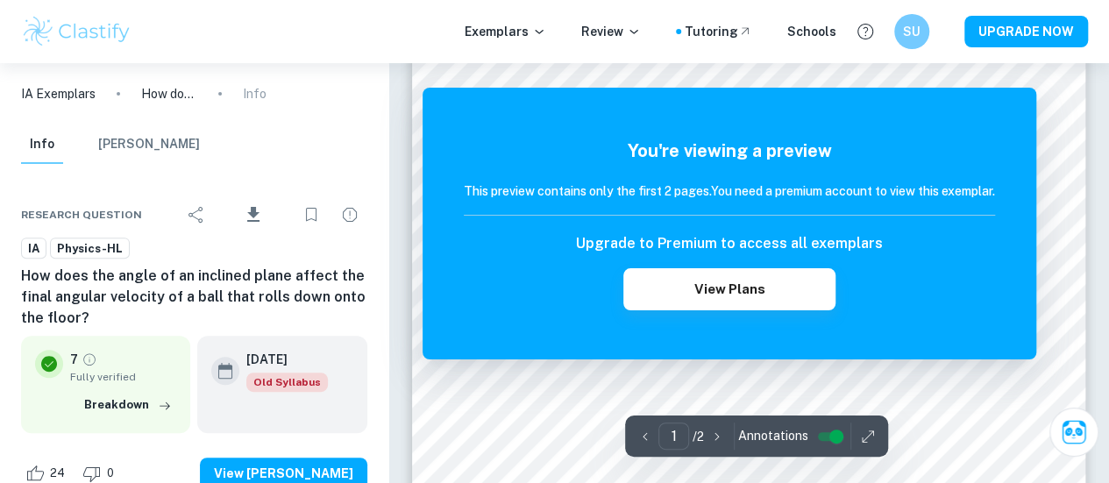
scroll to position [209, 0]
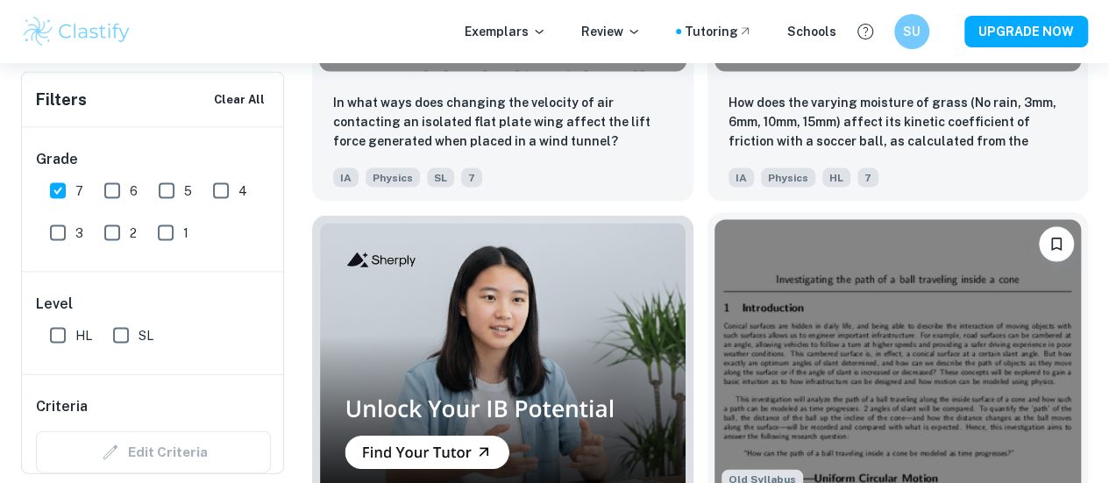
scroll to position [1706, 0]
